Goal: Task Accomplishment & Management: Manage account settings

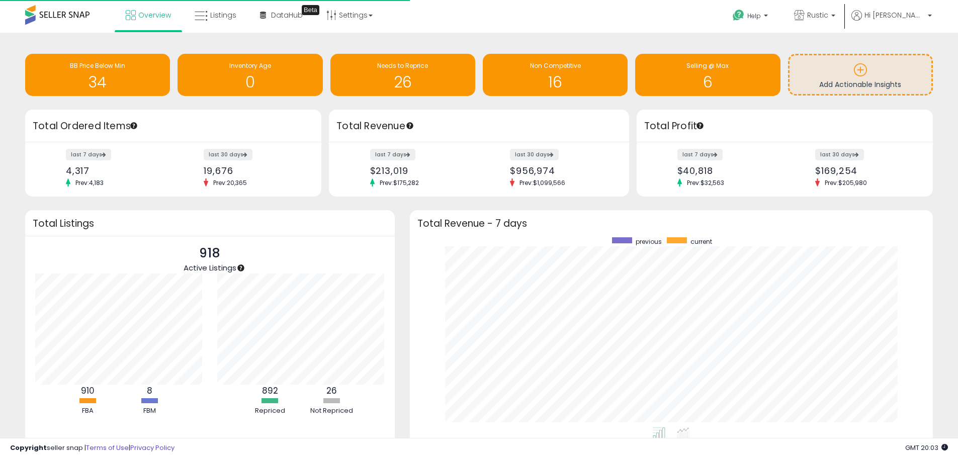
scroll to position [190, 503]
click at [203, 8] on link "Listings" at bounding box center [215, 15] width 57 height 30
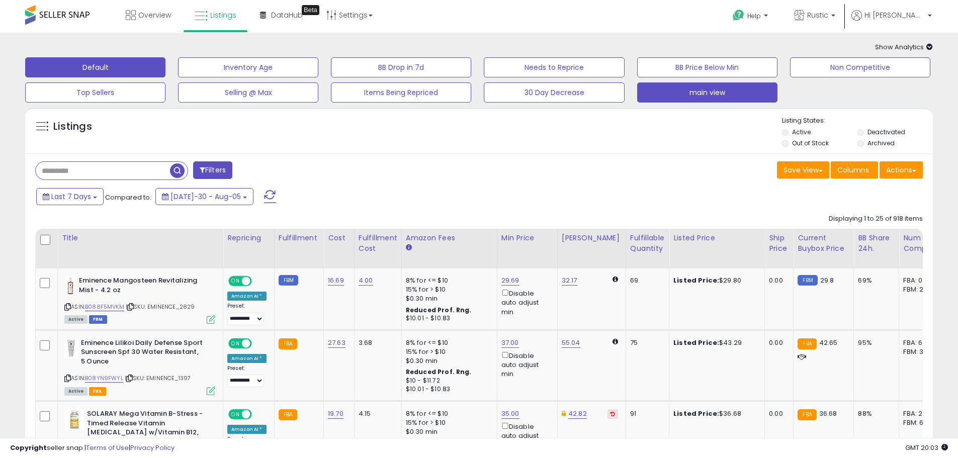
click at [318, 77] on button "main view" at bounding box center [248, 67] width 140 height 20
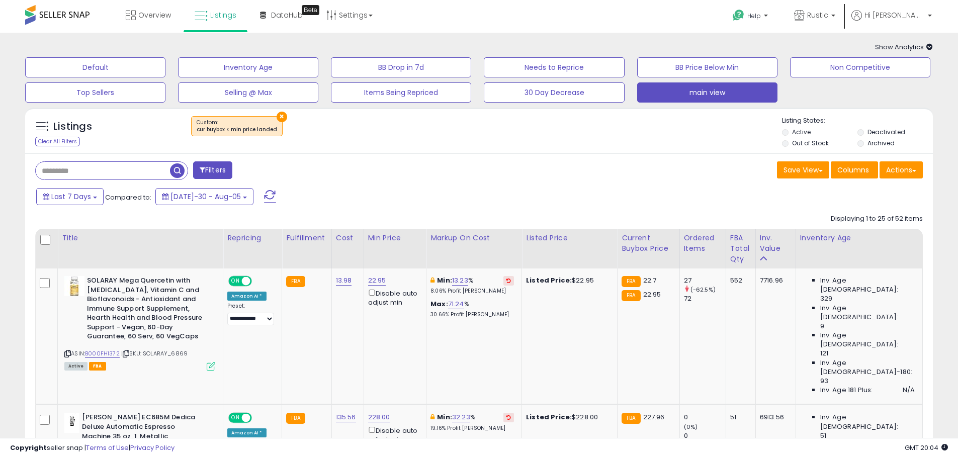
click at [277, 112] on button "×" at bounding box center [282, 117] width 11 height 11
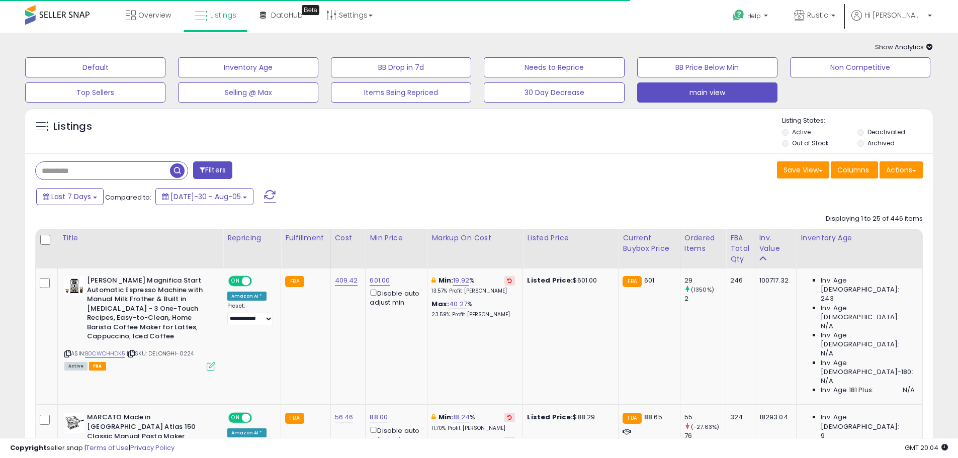
click at [788, 144] on li "Out of Stock" at bounding box center [819, 144] width 74 height 11
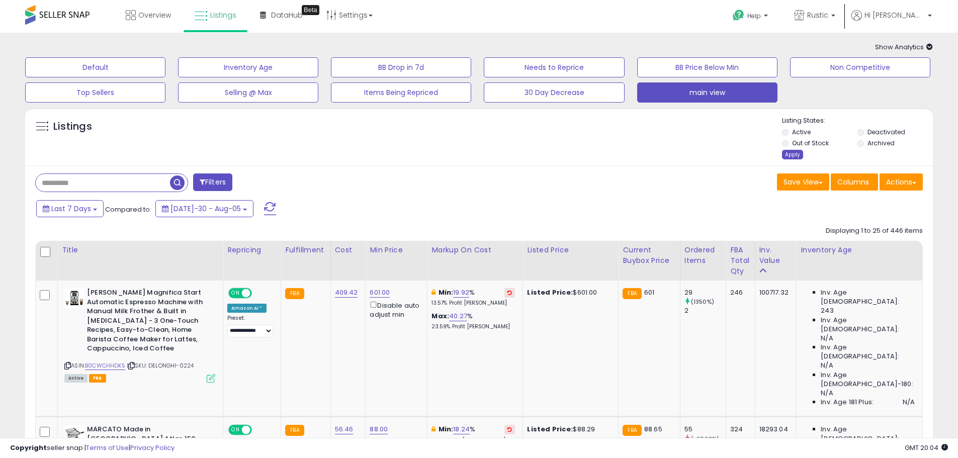
click at [787, 155] on div "Apply" at bounding box center [792, 155] width 21 height 10
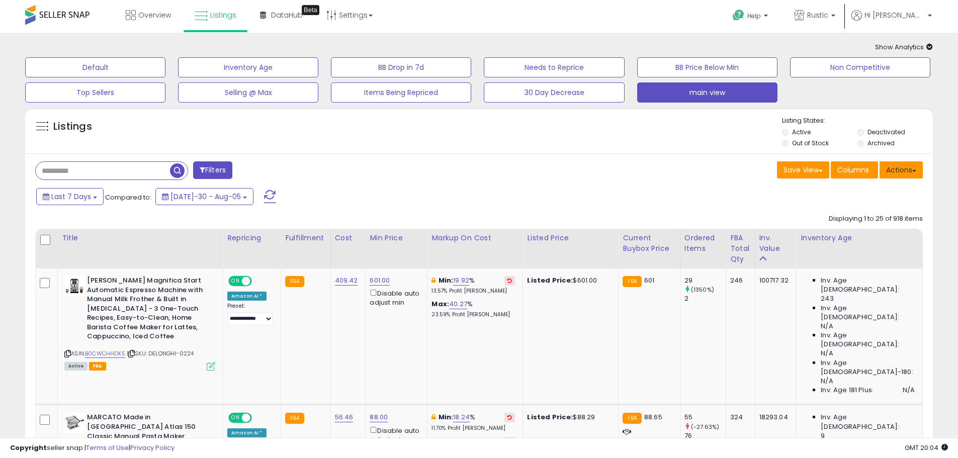
click at [896, 171] on button "Actions" at bounding box center [901, 169] width 43 height 17
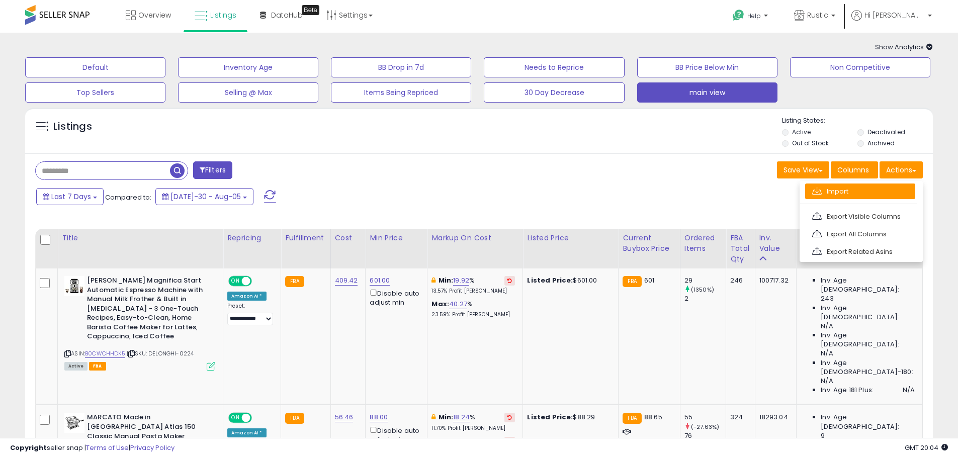
click at [846, 193] on link "Import" at bounding box center [860, 192] width 110 height 16
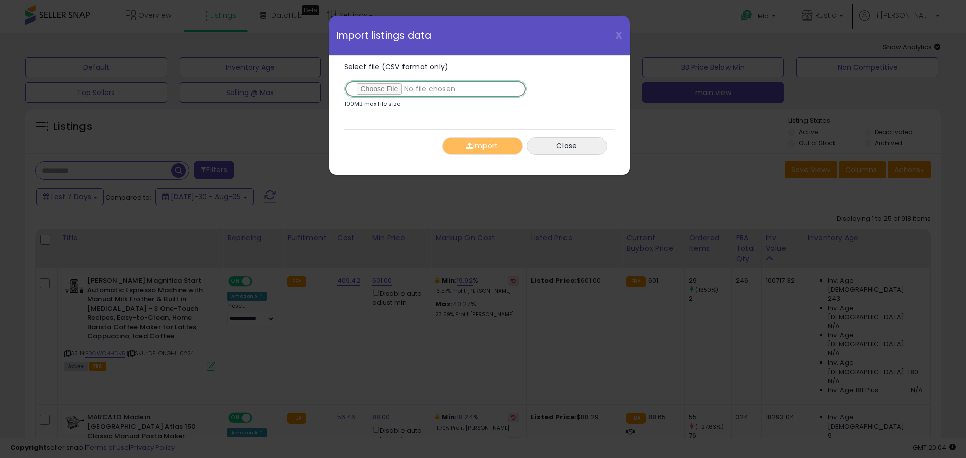
click at [355, 94] on input "Select file (CSV format only)" at bounding box center [435, 88] width 183 height 17
click at [618, 33] on span "X" at bounding box center [618, 35] width 7 height 14
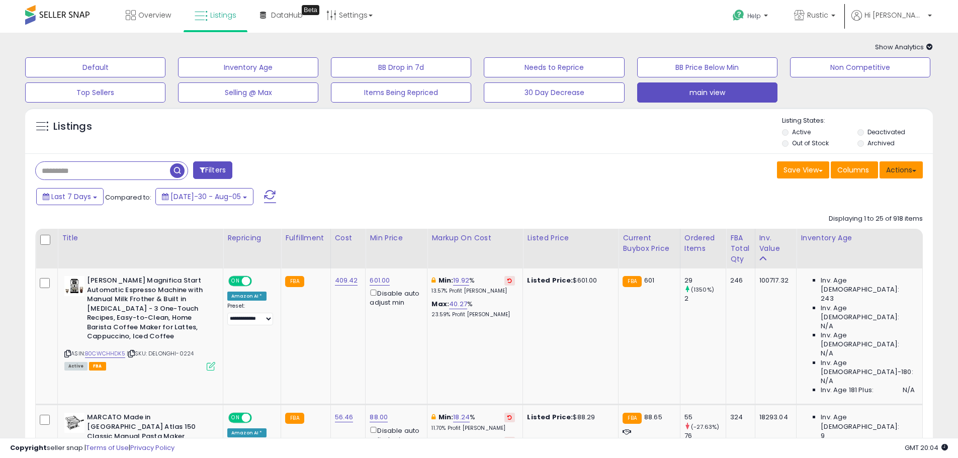
click at [906, 172] on button "Actions" at bounding box center [901, 169] width 43 height 17
click at [890, 170] on button "Actions" at bounding box center [901, 169] width 43 height 17
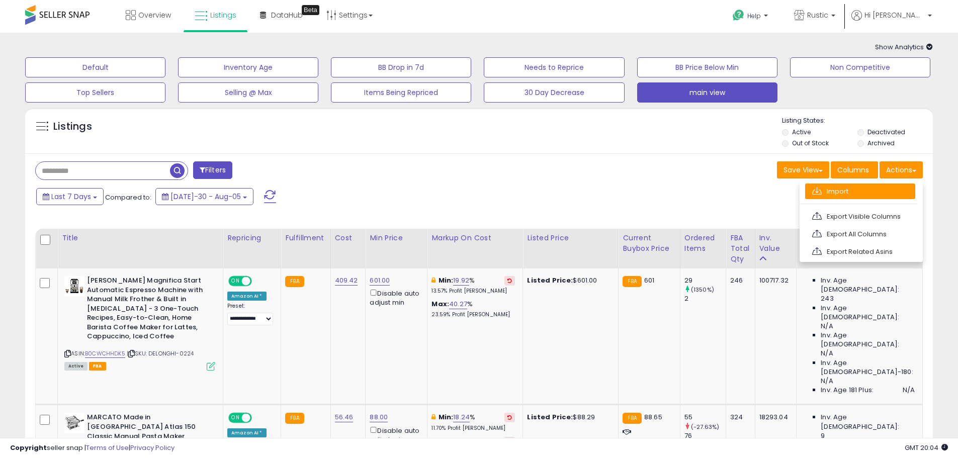
click at [837, 188] on link "Import" at bounding box center [860, 192] width 110 height 16
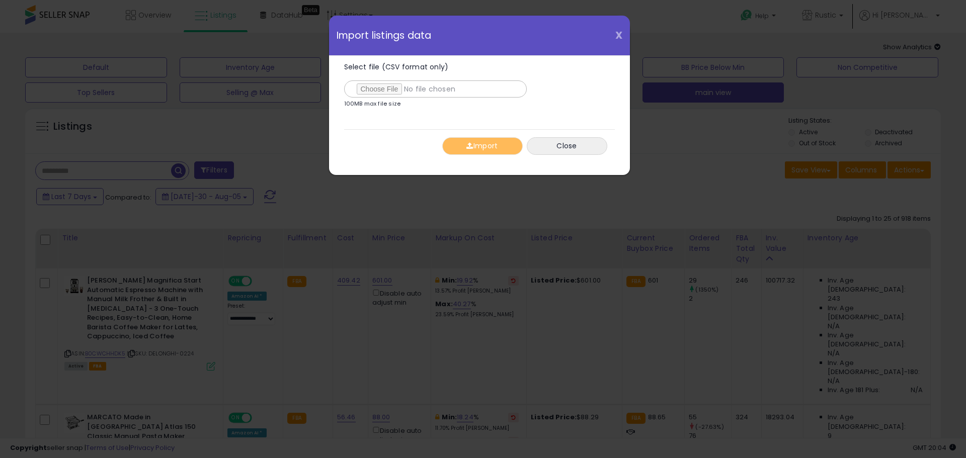
click at [622, 37] on span "X" at bounding box center [618, 35] width 7 height 14
